Goal: Find specific page/section: Find specific page/section

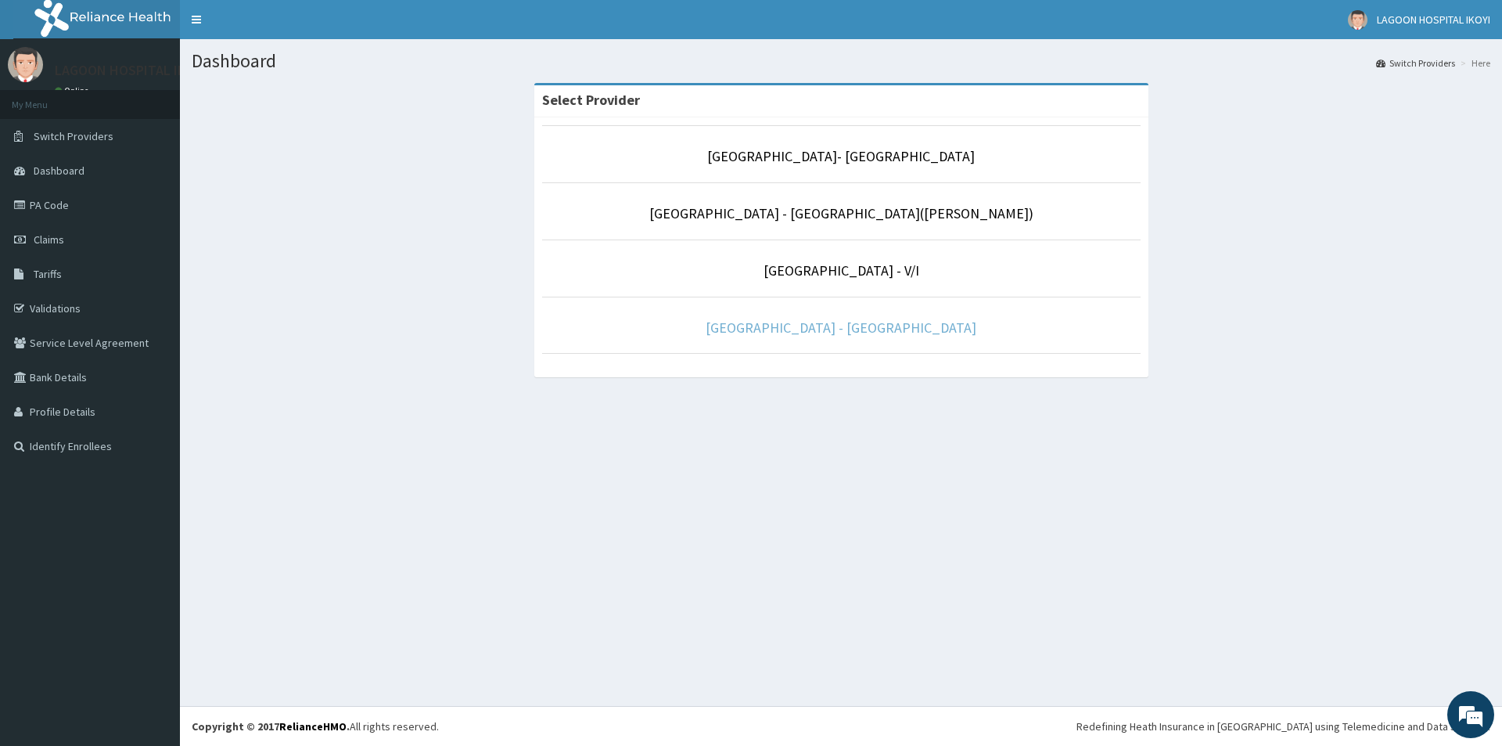
click at [790, 330] on link "[GEOGRAPHIC_DATA] - [GEOGRAPHIC_DATA]" at bounding box center [841, 327] width 271 height 18
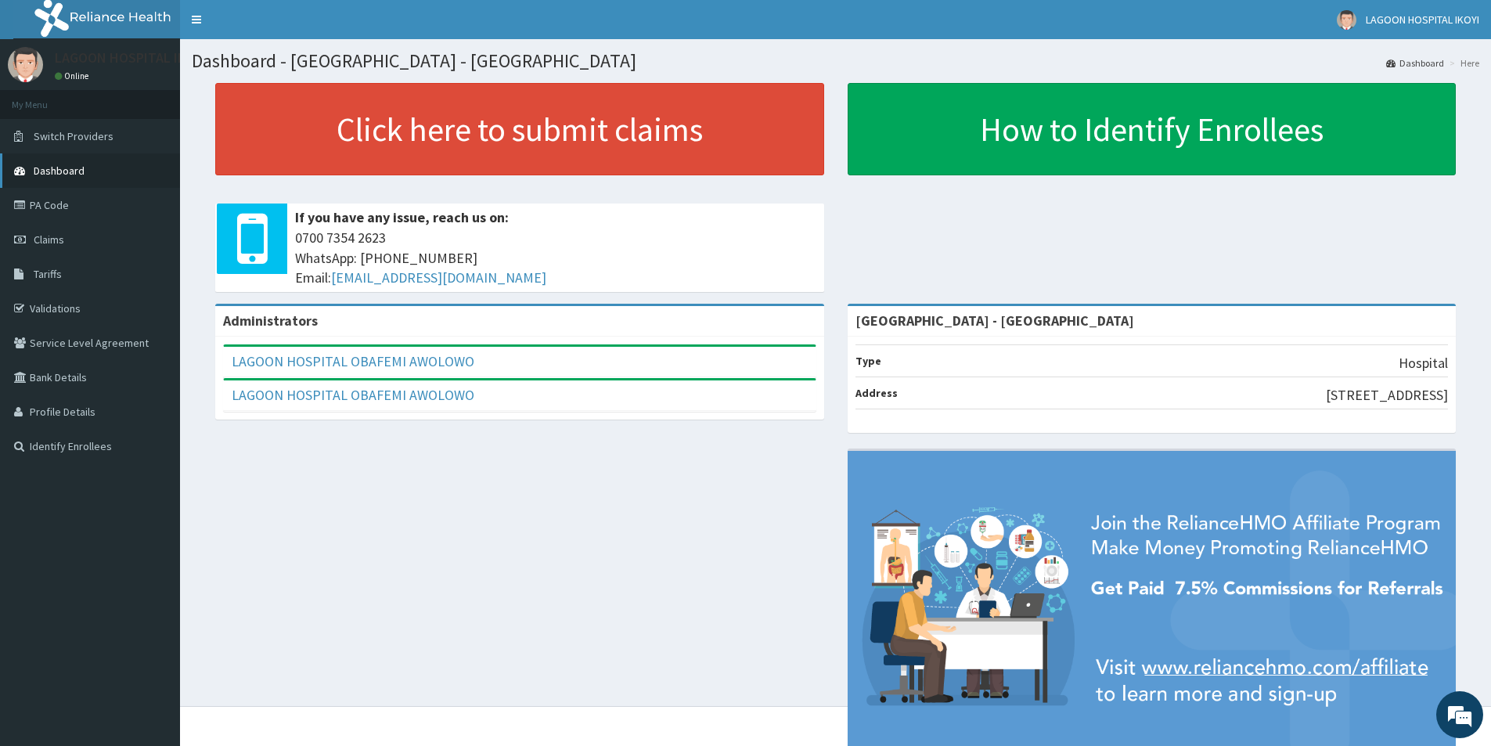
click at [60, 172] on span "Dashboard" at bounding box center [59, 171] width 51 height 14
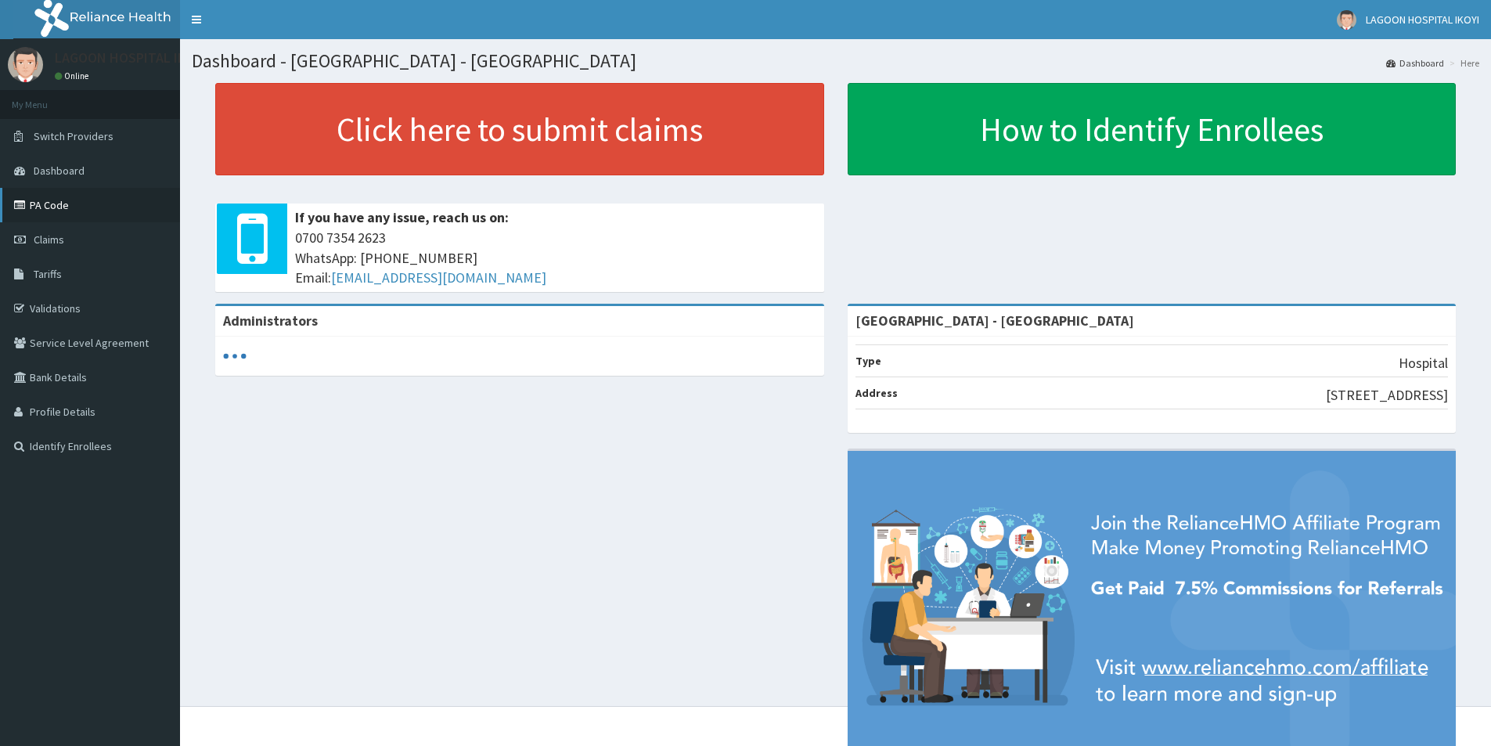
click at [58, 203] on link "PA Code" at bounding box center [90, 205] width 180 height 34
